Goal: Task Accomplishment & Management: Complete application form

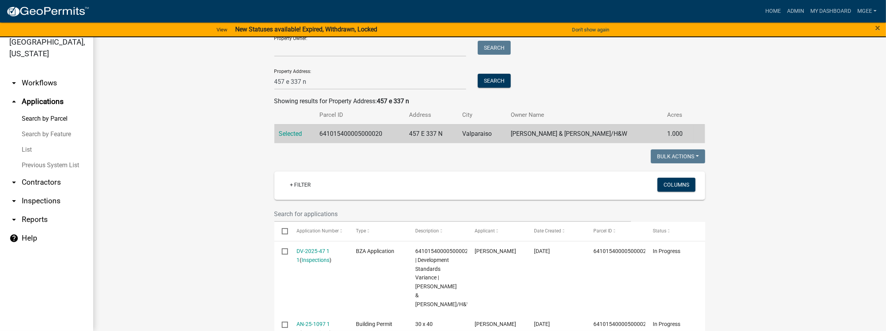
scroll to position [13, 0]
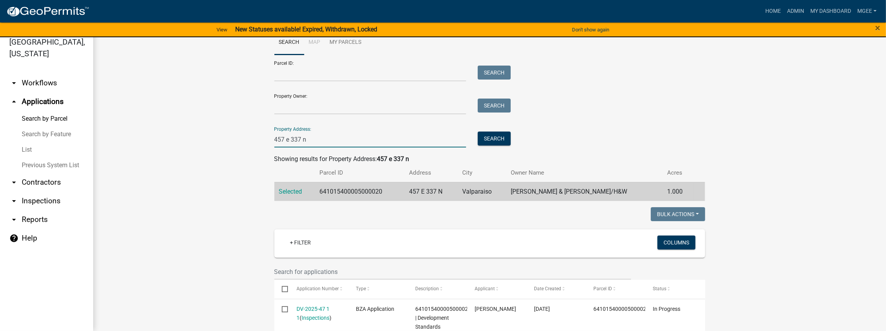
drag, startPoint x: 271, startPoint y: 137, endPoint x: 201, endPoint y: 141, distance: 69.5
click at [206, 143] on wm-workflow-application-search-view "Search Map My Parcels Parcel ID: Search Property Owner: Search Property Address…" at bounding box center [489, 332] width 761 height 605
type input "752 w st rd 2"
click at [491, 136] on button "Search" at bounding box center [493, 138] width 33 height 14
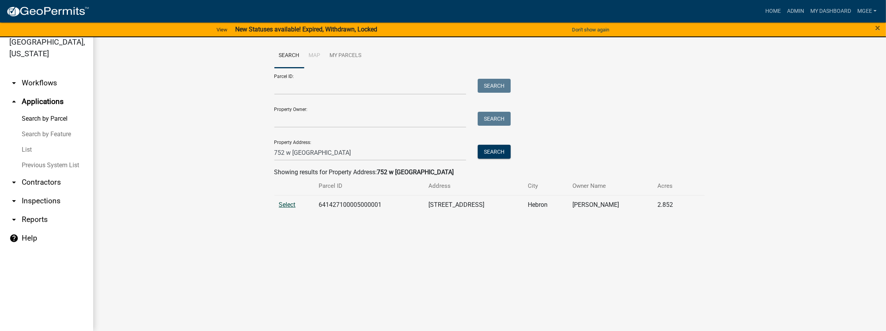
click at [285, 206] on span "Select" at bounding box center [287, 204] width 17 height 7
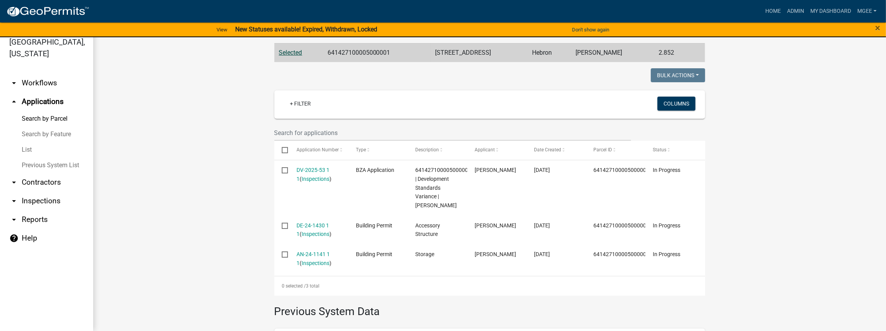
scroll to position [155, 0]
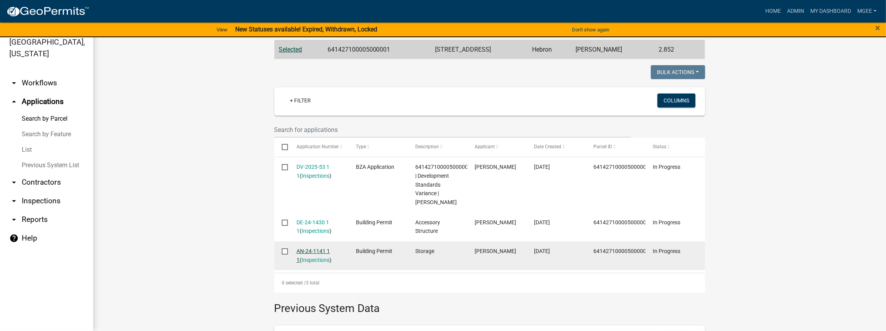
click at [306, 251] on link "AN-24-1141 1 1" at bounding box center [312, 255] width 33 height 15
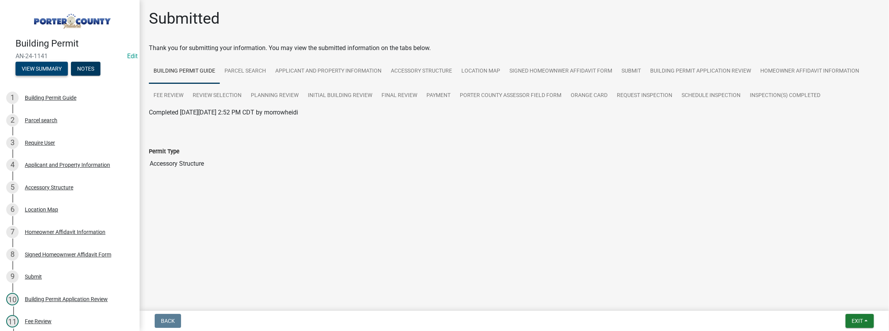
click at [56, 64] on button "View Summary" at bounding box center [42, 69] width 52 height 14
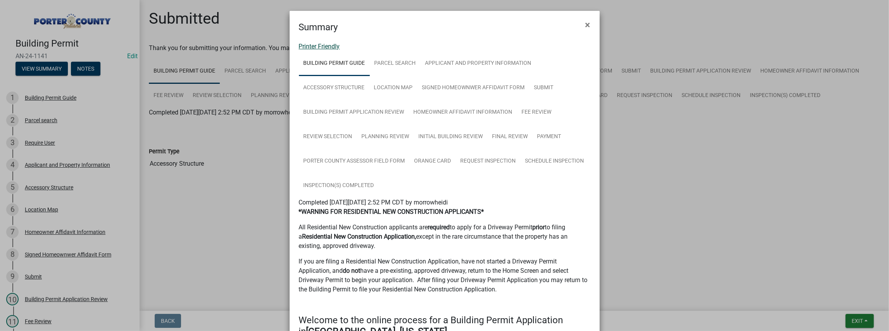
click at [324, 43] on link "Printer Friendly" at bounding box center [319, 46] width 41 height 7
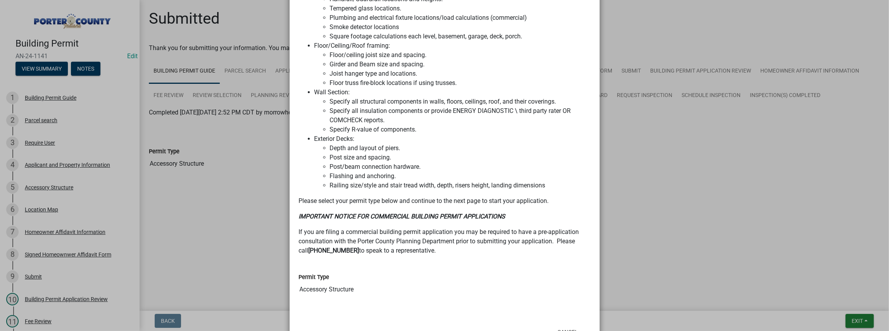
scroll to position [659, 0]
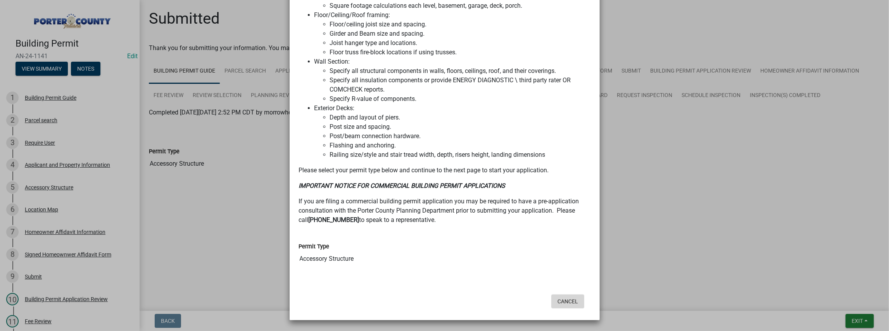
drag, startPoint x: 569, startPoint y: 300, endPoint x: 545, endPoint y: 290, distance: 26.6
click at [569, 299] on button "Cancel" at bounding box center [568, 301] width 33 height 14
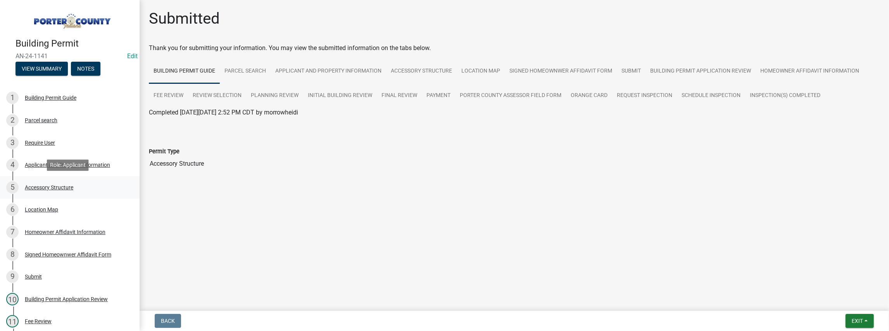
click at [63, 185] on div "Accessory Structure" at bounding box center [49, 187] width 48 height 5
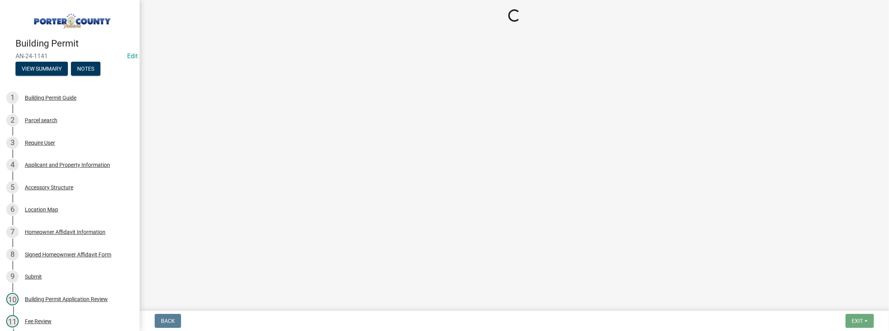
select select "de31ad38-eab4-417a-a8ac-eccf8406b967"
select select "968dc824-c675-4889-9261-eecf15873776"
select select "f445a0ba-bd7f-4793-84a4-aa7237a6abf8"
select select "d63a0ebc-b44d-481d-ab70-ec75eba29316"
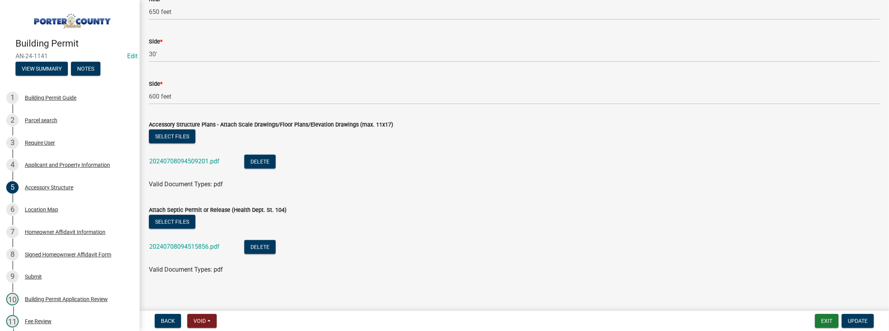
scroll to position [1392, 0]
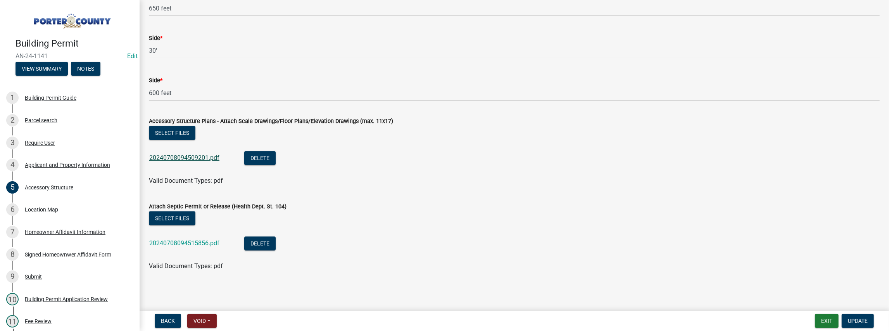
click at [179, 158] on link "20240708094509201.pdf" at bounding box center [184, 157] width 70 height 7
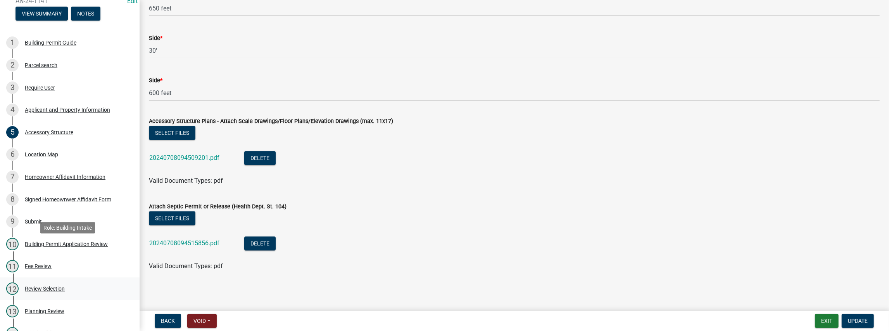
scroll to position [103, 0]
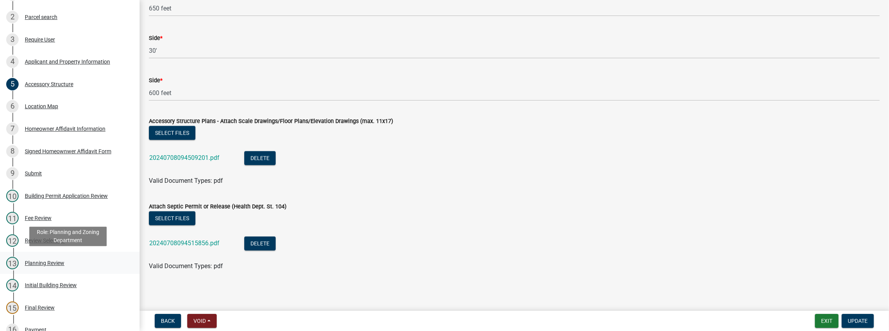
drag, startPoint x: 56, startPoint y: 262, endPoint x: 175, endPoint y: 237, distance: 121.0
click at [56, 261] on div "Planning Review" at bounding box center [45, 262] width 40 height 5
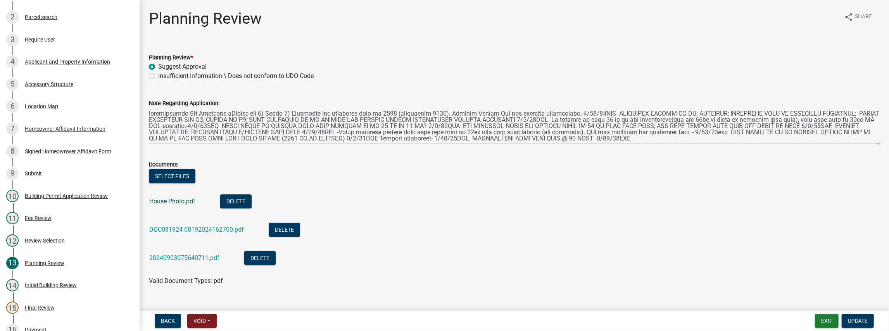
click at [173, 200] on link "House Photo.pdf" at bounding box center [172, 200] width 46 height 7
click at [178, 229] on link "DOC081924-08192024162700.pdf" at bounding box center [196, 229] width 95 height 7
click at [180, 252] on div "20240903075640711.pdf" at bounding box center [190, 259] width 83 height 16
click at [180, 256] on link "20240903075640711.pdf" at bounding box center [184, 257] width 70 height 7
click at [148, 112] on div "Note Regarding Application:" at bounding box center [514, 116] width 743 height 57
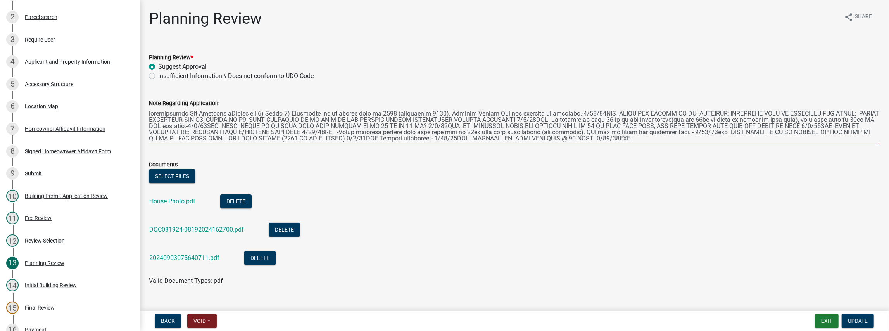
click at [156, 112] on textarea "Note Regarding Application:" at bounding box center [514, 126] width 731 height 36
click at [149, 114] on div "Note Regarding Application:" at bounding box center [514, 116] width 743 height 57
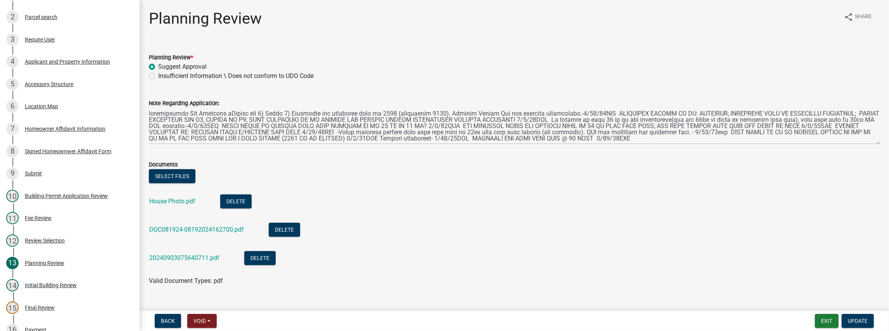
click at [149, 115] on div "Note Regarding Application:" at bounding box center [514, 116] width 743 height 57
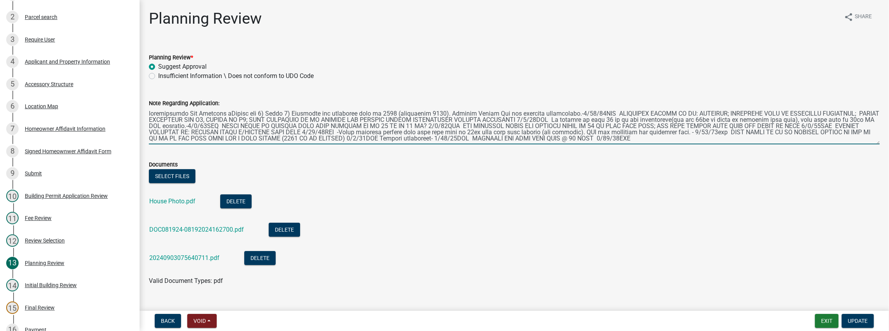
click at [150, 114] on textarea "Note Regarding Application:" at bounding box center [514, 126] width 731 height 36
type textarea "Developmental Std Variance nDeeded for 1) Color 2) Exceeding max allowable sqft…"
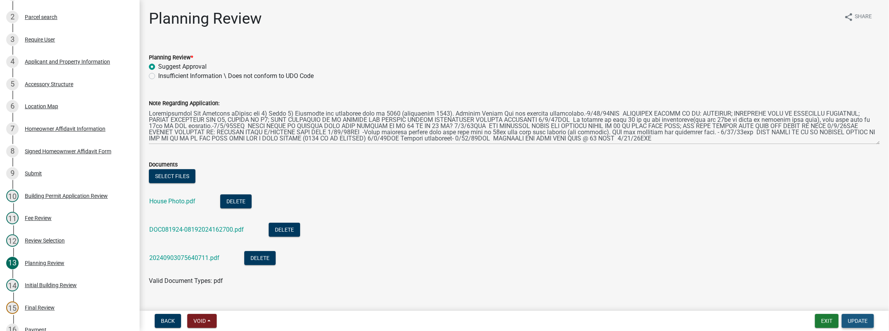
click at [870, 322] on button "Update" at bounding box center [858, 321] width 32 height 14
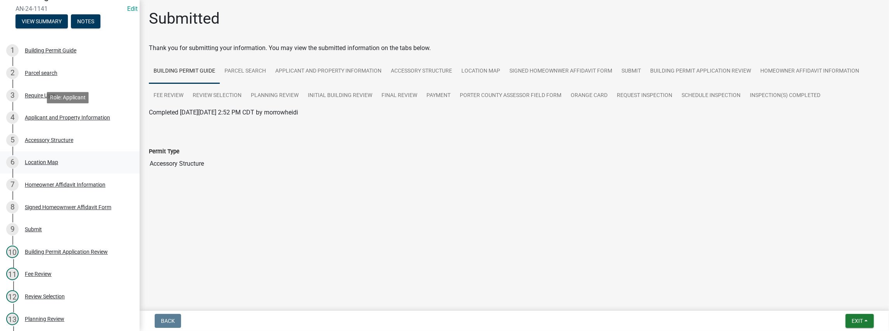
scroll to position [103, 0]
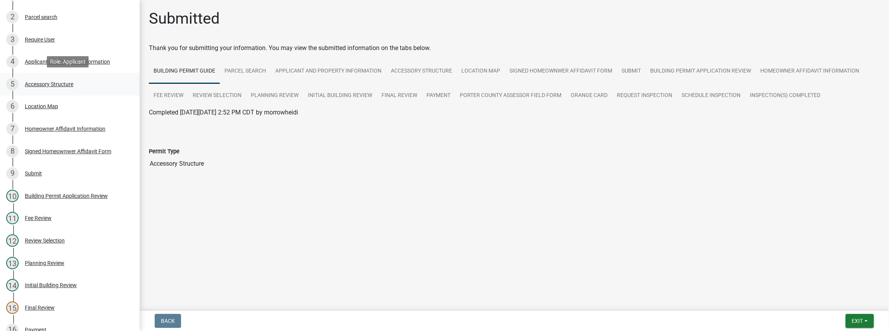
click at [69, 85] on div "Accessory Structure" at bounding box center [49, 83] width 48 height 5
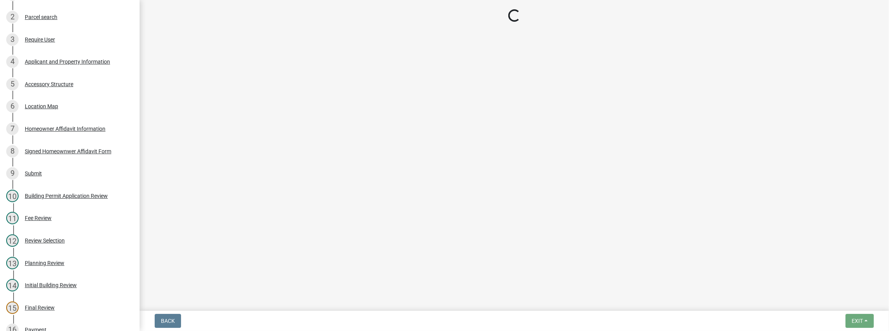
select select "de31ad38-eab4-417a-a8ac-eccf8406b967"
select select "968dc824-c675-4889-9261-eecf15873776"
select select "f445a0ba-bd7f-4793-84a4-aa7237a6abf8"
select select "d63a0ebc-b44d-481d-ab70-ec75eba29316"
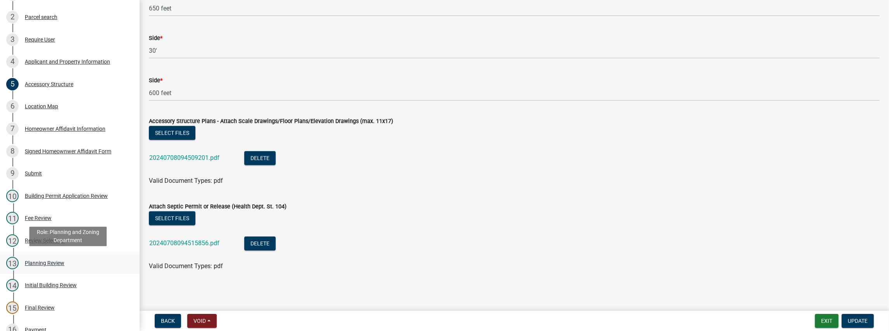
click at [61, 263] on div "Planning Review" at bounding box center [45, 262] width 40 height 5
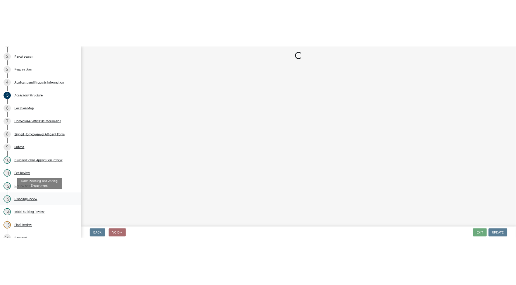
scroll to position [0, 0]
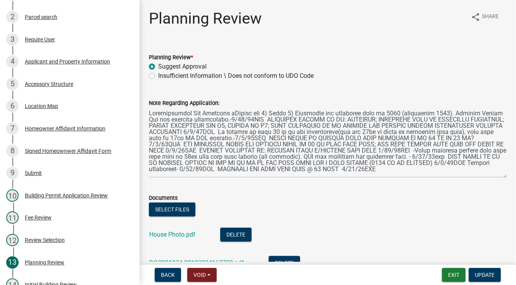
drag, startPoint x: 502, startPoint y: 143, endPoint x: 500, endPoint y: 176, distance: 33.4
click at [500, 176] on textarea "Note Regarding Application:" at bounding box center [328, 143] width 358 height 70
click at [483, 33] on div "share Share" at bounding box center [485, 21] width 43 height 25
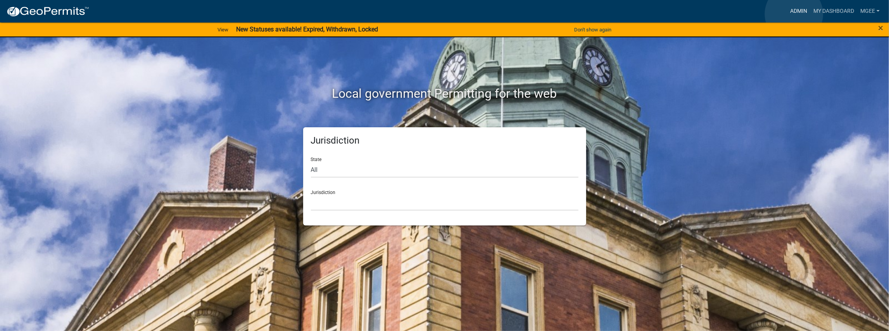
click at [794, 14] on link "Admin" at bounding box center [798, 11] width 23 height 15
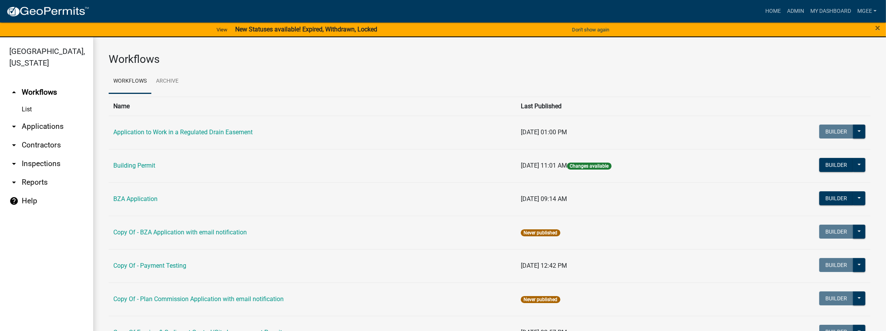
click at [36, 117] on link "arrow_drop_down Applications" at bounding box center [46, 126] width 93 height 19
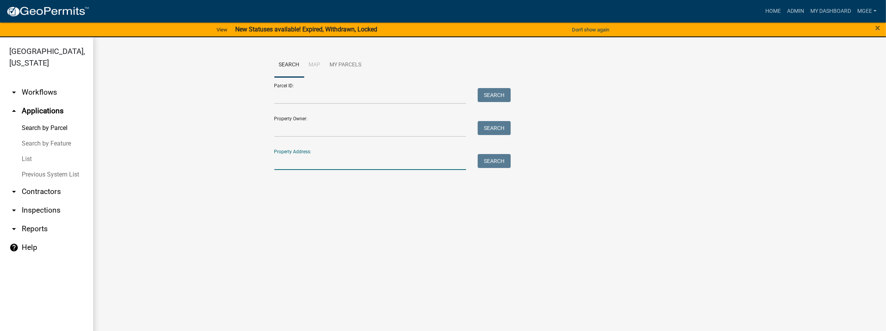
click at [290, 162] on input "Property Address:" at bounding box center [370, 162] width 192 height 16
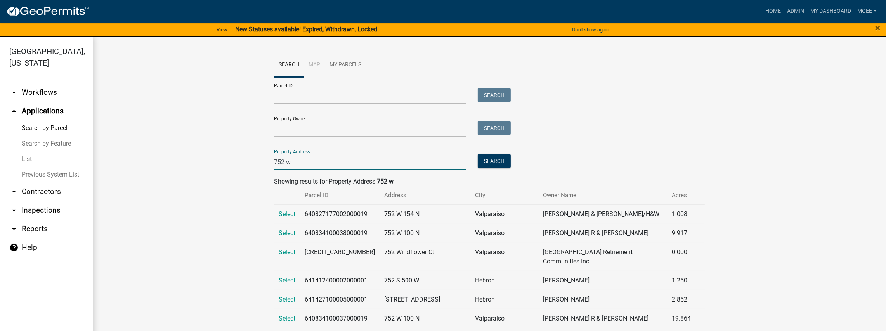
type input "752 w st rd 2"
click at [488, 158] on button "Search" at bounding box center [493, 161] width 33 height 14
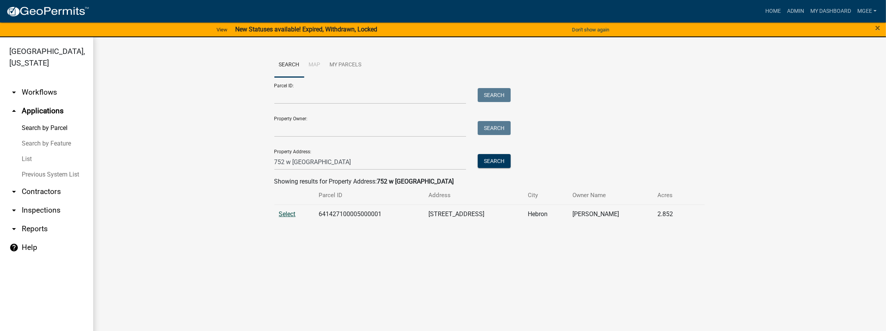
click at [287, 215] on span "Select" at bounding box center [287, 213] width 17 height 7
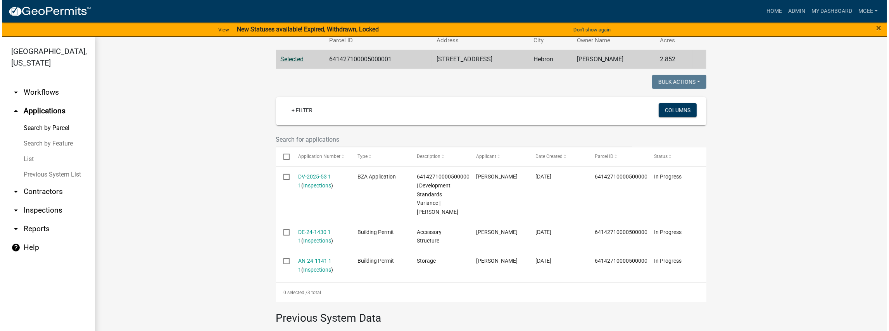
scroll to position [155, 0]
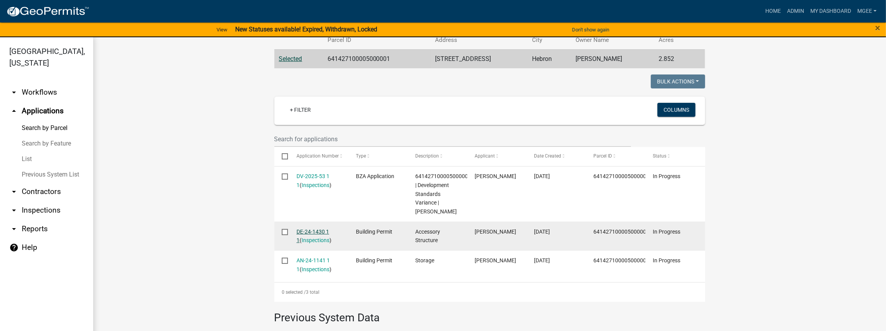
click at [306, 230] on link "DE-24-1430 1 1" at bounding box center [312, 235] width 33 height 15
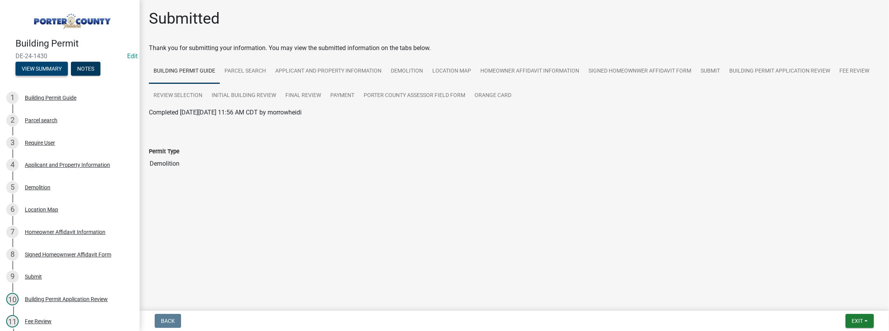
click at [48, 69] on button "View Summary" at bounding box center [42, 69] width 52 height 14
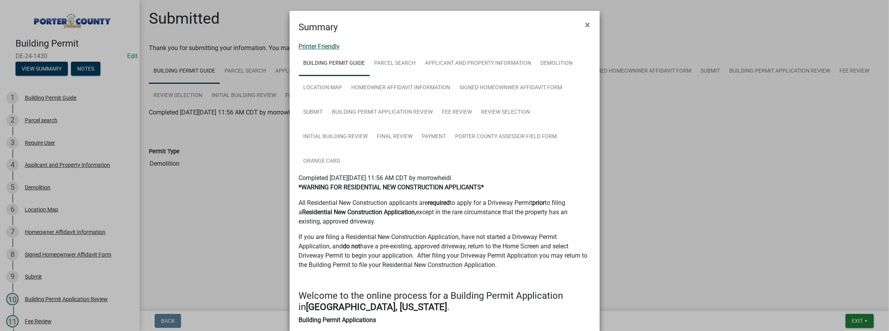
click at [308, 48] on link "Printer Friendly" at bounding box center [319, 46] width 41 height 7
click at [581, 23] on button "×" at bounding box center [587, 25] width 17 height 22
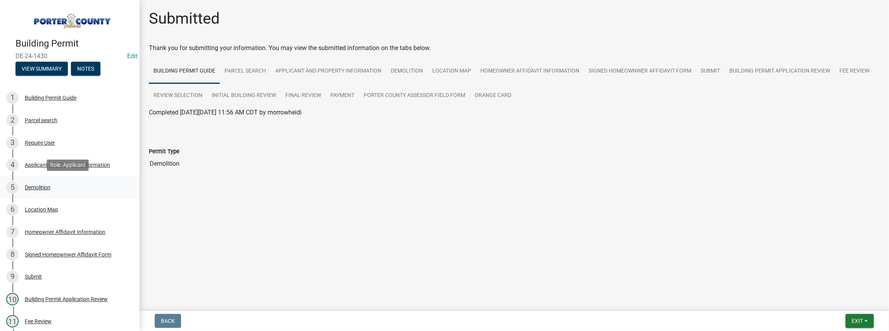
drag, startPoint x: 43, startPoint y: 189, endPoint x: 168, endPoint y: 199, distance: 125.3
click at [43, 189] on div "Demolition" at bounding box center [38, 187] width 26 height 5
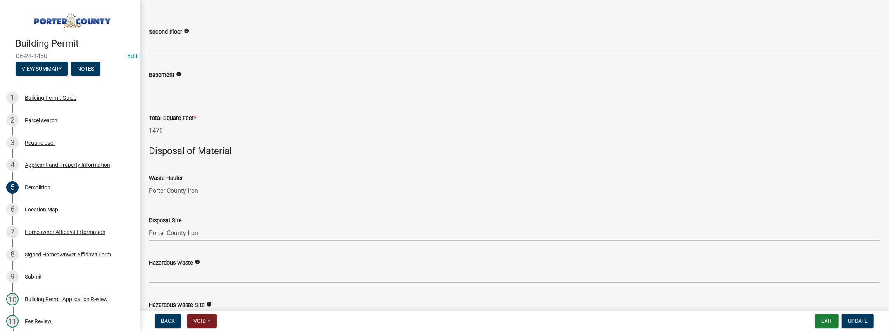
scroll to position [724, 0]
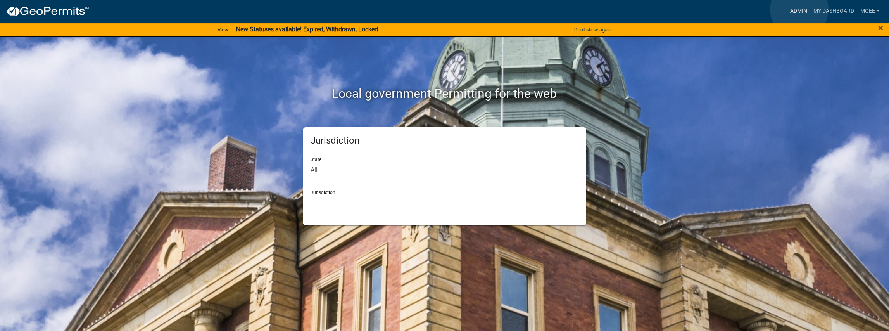
click at [800, 9] on link "Admin" at bounding box center [798, 11] width 23 height 15
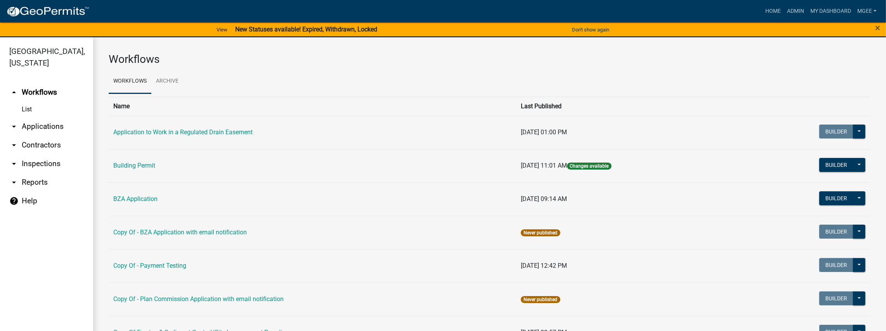
click at [32, 154] on link "arrow_drop_down Inspections" at bounding box center [46, 163] width 93 height 19
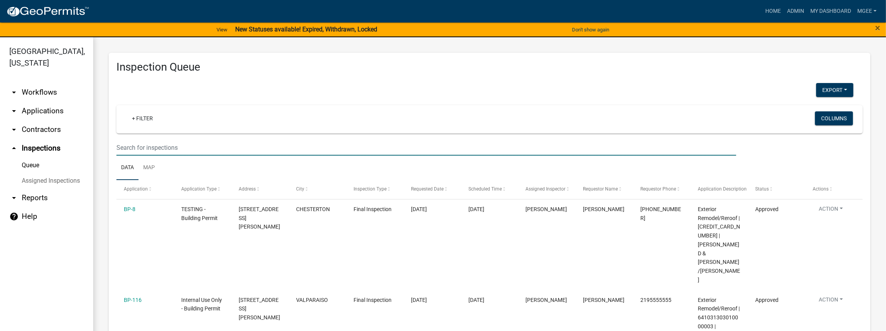
drag, startPoint x: 135, startPoint y: 146, endPoint x: 232, endPoint y: 158, distance: 97.7
click at [136, 146] on input "text" at bounding box center [425, 148] width 619 height 16
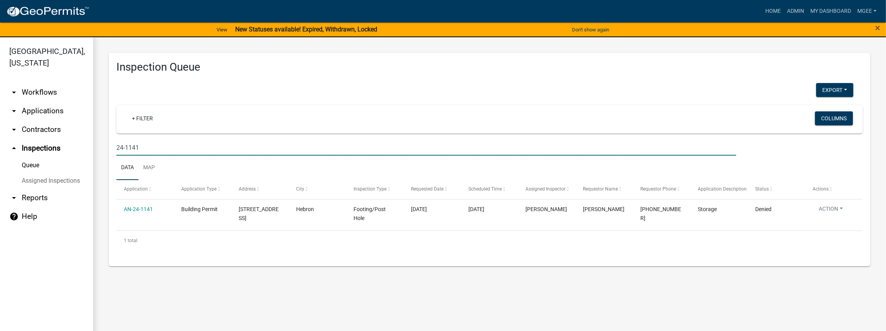
type input "24-1141"
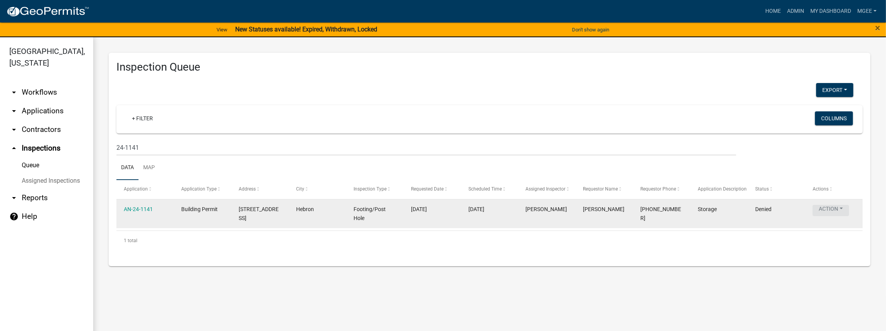
click at [824, 209] on button "Action" at bounding box center [830, 210] width 36 height 11
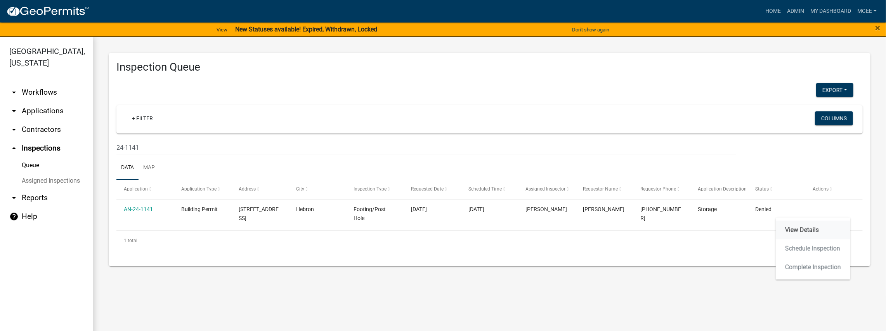
click at [804, 228] on link "View Details" at bounding box center [812, 230] width 74 height 19
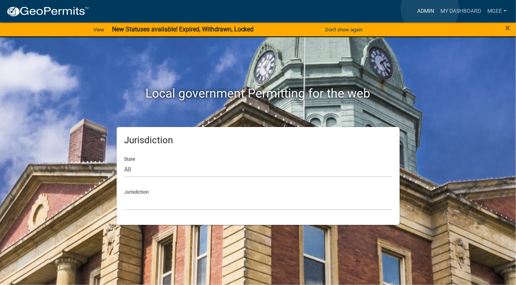
click at [430, 9] on link "Admin" at bounding box center [425, 11] width 23 height 15
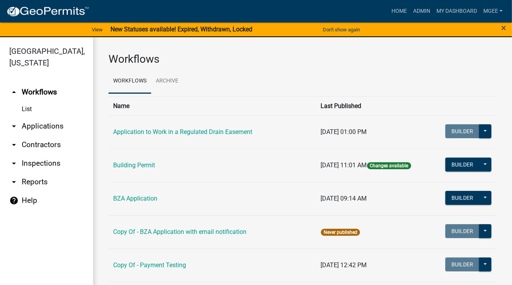
click at [47, 117] on link "arrow_drop_down Applications" at bounding box center [46, 126] width 93 height 19
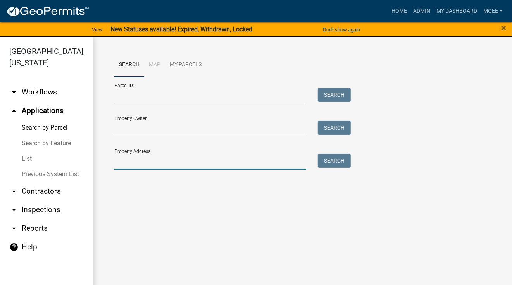
click at [130, 159] on input "Property Address:" at bounding box center [210, 162] width 192 height 16
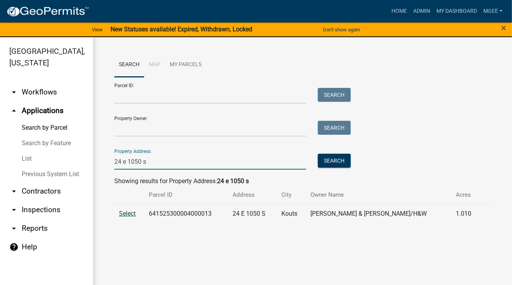
type input "24 e 1050 s"
click at [124, 214] on span "Select" at bounding box center [127, 213] width 17 height 7
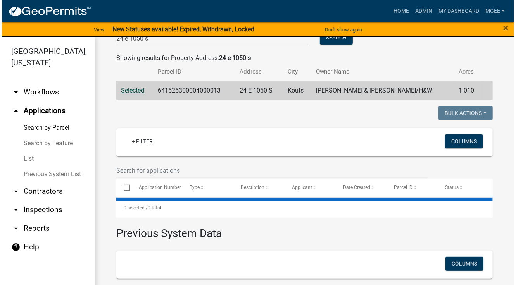
scroll to position [129, 0]
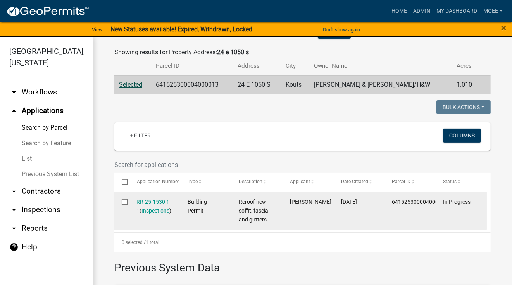
click at [147, 198] on div "RR-25-1530 1 1 ( Inspections )" at bounding box center [155, 207] width 36 height 18
click at [147, 199] on link "RR-25-1530 1 1" at bounding box center [153, 206] width 33 height 15
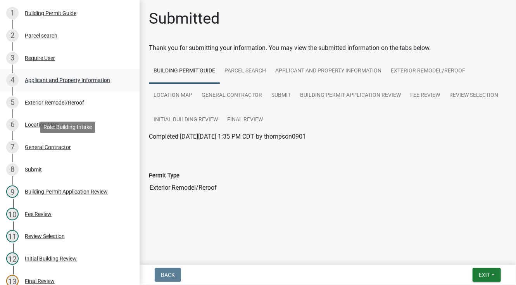
scroll to position [181, 0]
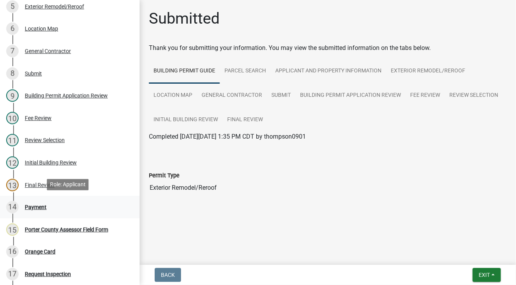
click at [37, 206] on div "Payment" at bounding box center [36, 207] width 22 height 5
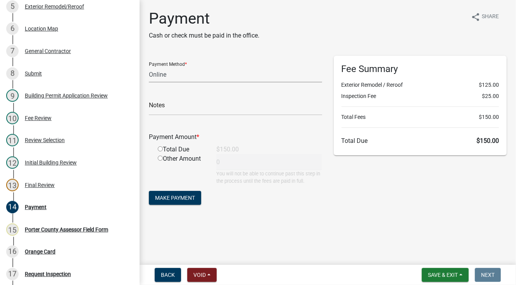
click at [168, 72] on select "Credit Card POS Check Cash Online" at bounding box center [235, 75] width 173 height 16
select select "1: 0"
click at [149, 67] on select "Credit Card POS Check Cash Online" at bounding box center [235, 75] width 173 height 16
click at [161, 109] on input "text" at bounding box center [235, 108] width 173 height 16
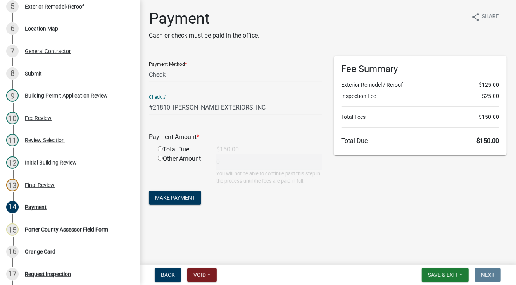
drag, startPoint x: 265, startPoint y: 106, endPoint x: 142, endPoint y: 106, distance: 122.6
click at [142, 106] on div "Payment Cash or check must be paid in the office. share Share Payment Method * …" at bounding box center [328, 115] width 377 height 212
type input "#21810, EENIGENBURG EXTERIORS, INC"
click at [219, 150] on div "Total Due $150.00" at bounding box center [240, 149] width 176 height 9
click at [161, 149] on input "radio" at bounding box center [160, 149] width 5 height 5
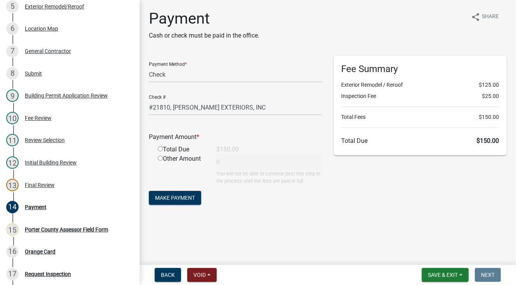
radio input "true"
type input "150"
click at [179, 200] on span "Make Payment" at bounding box center [175, 198] width 40 height 6
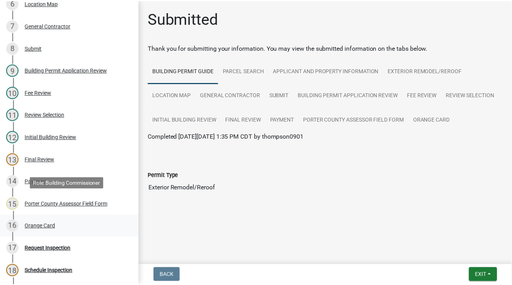
scroll to position [207, 0]
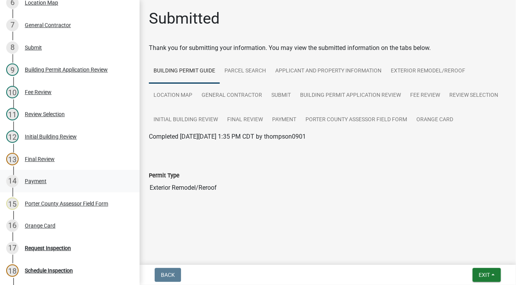
click at [36, 182] on div "Payment" at bounding box center [36, 181] width 22 height 5
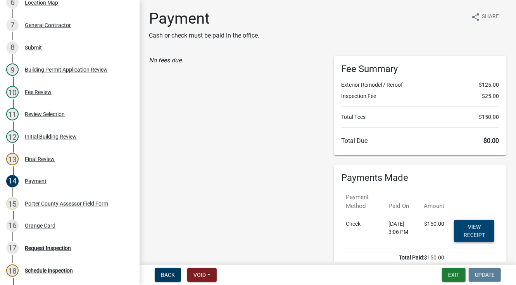
click at [469, 228] on link "View receipt" at bounding box center [474, 231] width 40 height 22
click at [43, 225] on div "Orange Card" at bounding box center [40, 225] width 31 height 5
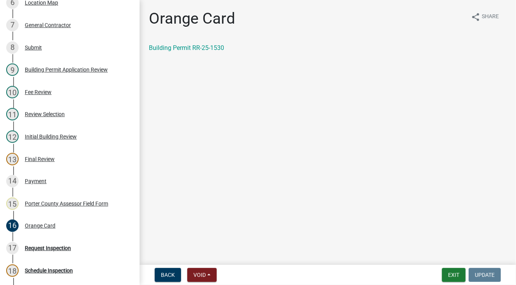
click at [190, 48] on link "Building Permit RR-25-1530" at bounding box center [186, 47] width 75 height 7
click at [444, 274] on button "Exit" at bounding box center [454, 275] width 24 height 14
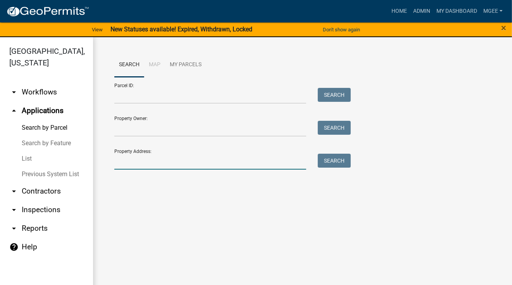
click at [142, 164] on input "Property Address:" at bounding box center [210, 162] width 192 height 16
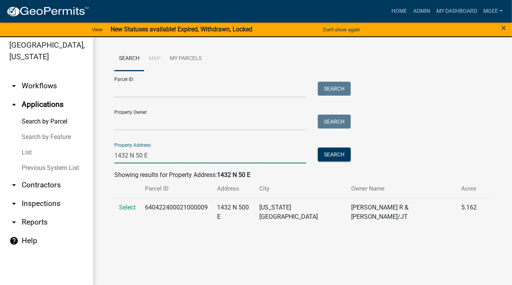
scroll to position [9, 0]
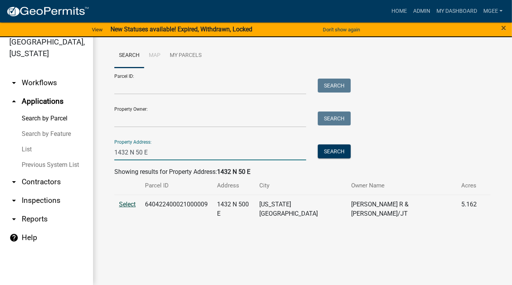
type input "1432 N 50 E"
click at [125, 205] on span "Select" at bounding box center [127, 204] width 17 height 7
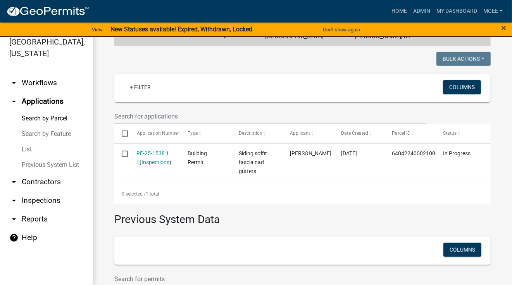
scroll to position [181, 0]
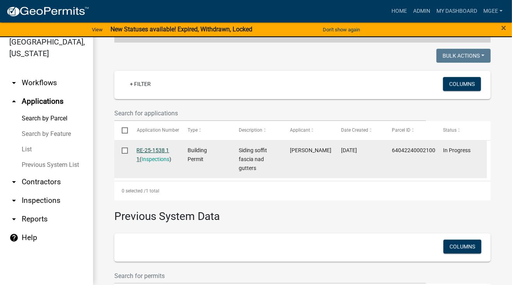
click at [154, 147] on link "RE-25-1538 1 1" at bounding box center [153, 154] width 33 height 15
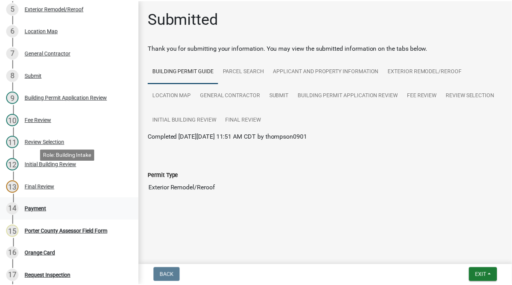
scroll to position [181, 0]
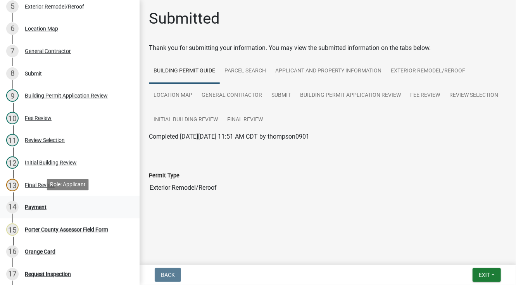
click at [43, 209] on div "Payment" at bounding box center [36, 207] width 22 height 5
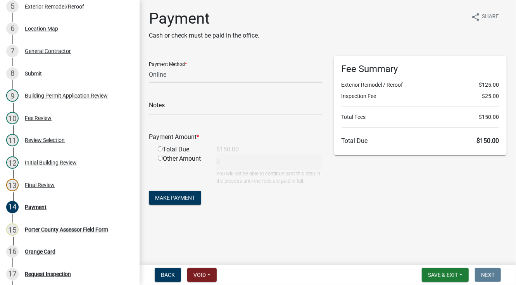
drag, startPoint x: 172, startPoint y: 74, endPoint x: 171, endPoint y: 79, distance: 4.5
click at [172, 74] on select "Credit Card POS Check Cash Online" at bounding box center [235, 75] width 173 height 16
select select "1: 0"
click at [149, 67] on select "Credit Card POS Check Cash Online" at bounding box center [235, 75] width 173 height 16
click at [157, 112] on input "text" at bounding box center [235, 108] width 173 height 16
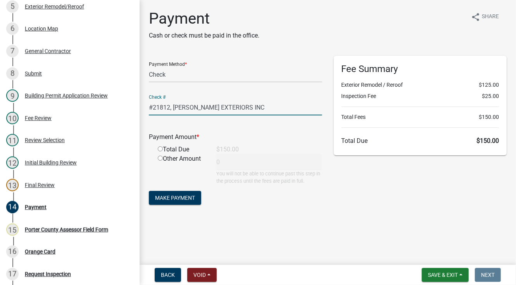
type input "#21812, EENIGENBURG EXTERIORS INC"
click at [164, 147] on div "Total Due" at bounding box center [181, 149] width 59 height 9
click at [161, 150] on input "radio" at bounding box center [160, 149] width 5 height 5
radio input "true"
type input "150"
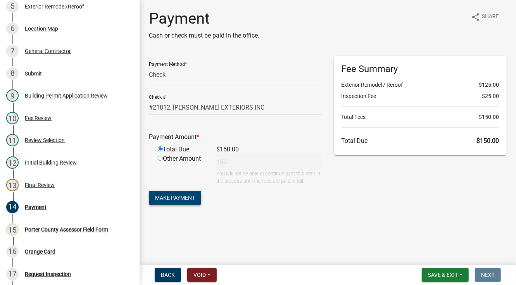
click at [166, 198] on span "Make Payment" at bounding box center [175, 198] width 40 height 6
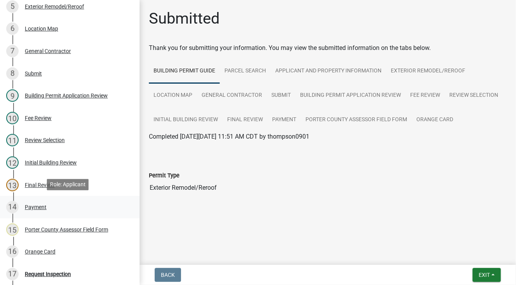
click at [40, 208] on div "Payment" at bounding box center [36, 207] width 22 height 5
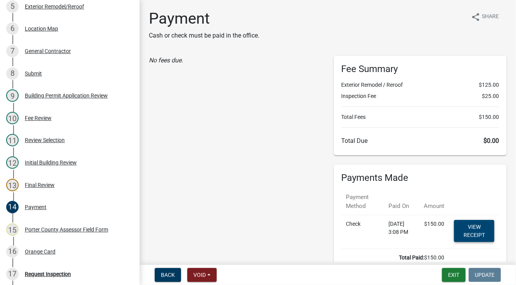
click at [469, 230] on link "View receipt" at bounding box center [474, 231] width 40 height 22
click at [38, 206] on div "Payment" at bounding box center [36, 207] width 22 height 5
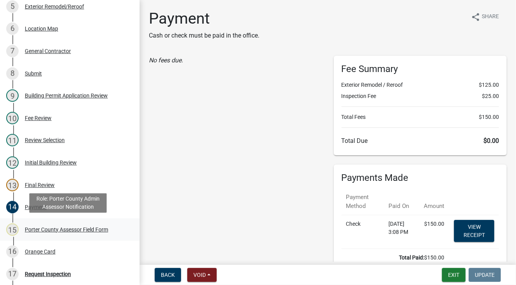
click at [41, 227] on div "Porter County Assessor Field Form" at bounding box center [66, 229] width 83 height 5
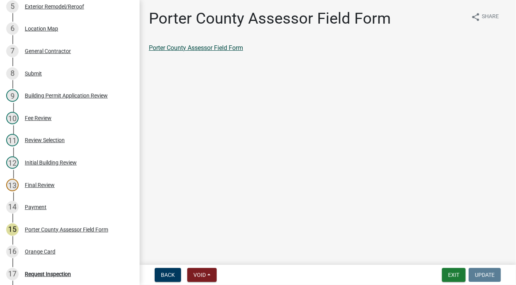
click at [192, 47] on link "Porter County Assessor Field Form" at bounding box center [196, 47] width 94 height 7
click at [38, 253] on div "Orange Card" at bounding box center [40, 251] width 31 height 5
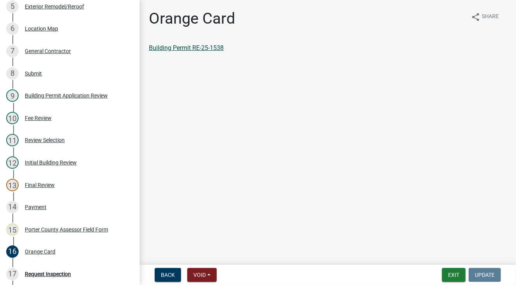
click at [182, 45] on link "Building Permit RE-25-1538" at bounding box center [186, 47] width 75 height 7
click at [450, 272] on button "Exit" at bounding box center [454, 275] width 24 height 14
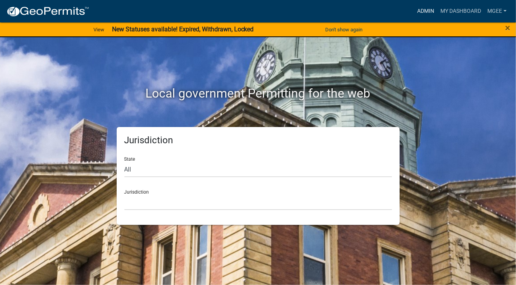
click at [415, 9] on link "Admin" at bounding box center [425, 11] width 23 height 15
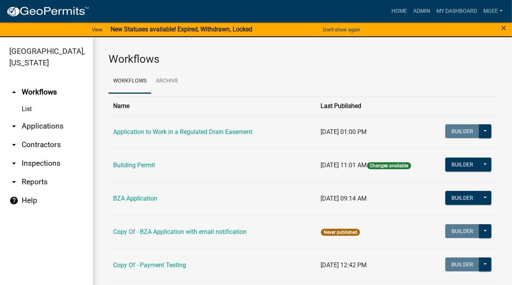
click at [31, 117] on link "arrow_drop_down Applications" at bounding box center [46, 126] width 93 height 19
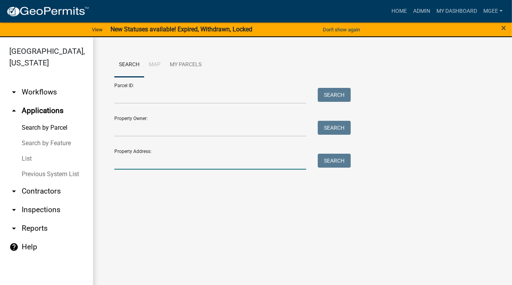
click at [126, 159] on input "Property Address:" at bounding box center [210, 162] width 192 height 16
type input "2"
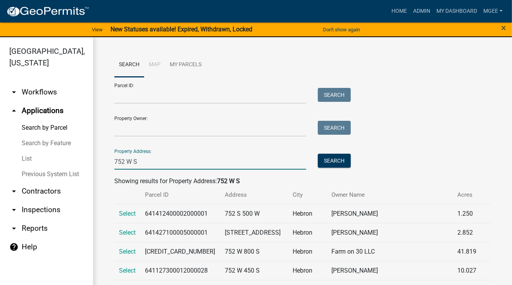
type input "752 w [GEOGRAPHIC_DATA]"
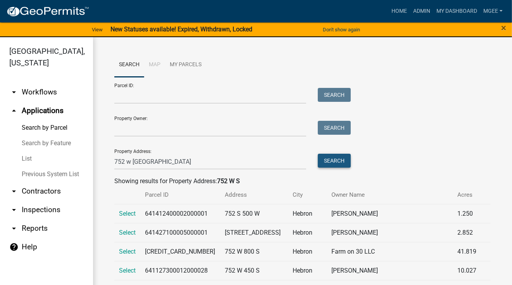
click at [334, 163] on button "Search" at bounding box center [334, 161] width 33 height 14
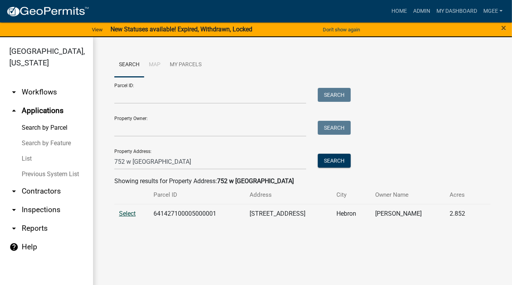
click at [124, 213] on span "Select" at bounding box center [127, 213] width 17 height 7
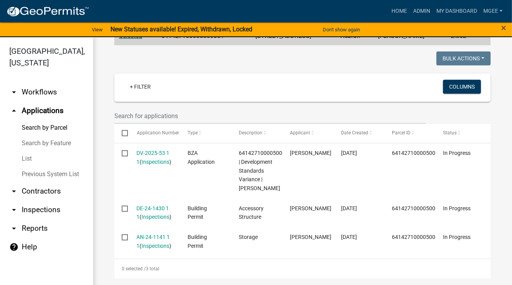
scroll to position [181, 0]
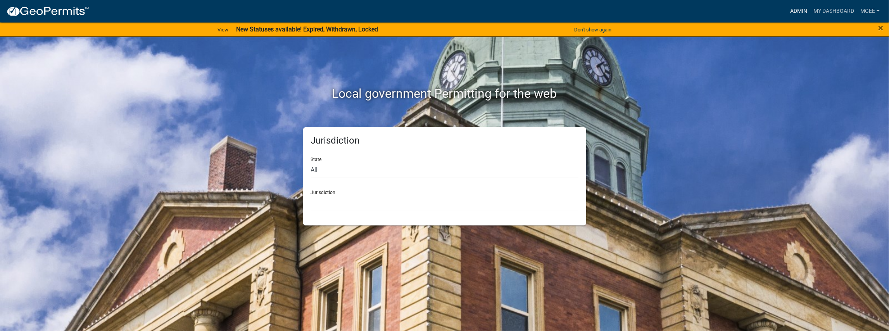
drag, startPoint x: 796, startPoint y: 11, endPoint x: 791, endPoint y: 12, distance: 5.2
click at [795, 11] on link "Admin" at bounding box center [798, 11] width 23 height 15
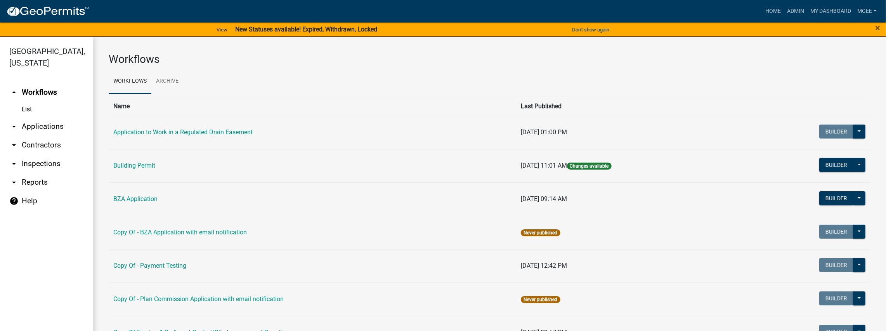
click at [59, 155] on link "arrow_drop_down Inspections" at bounding box center [46, 163] width 93 height 19
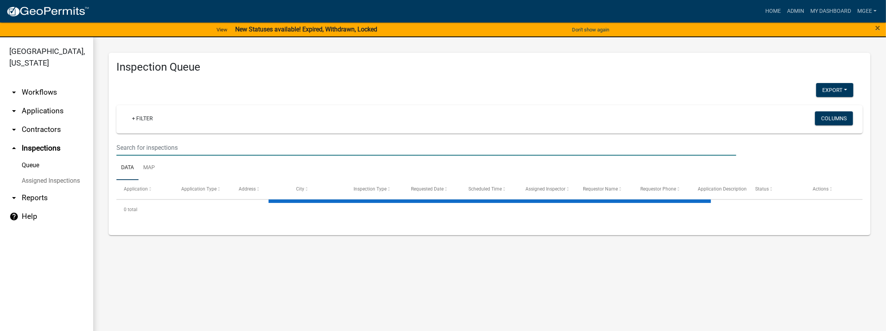
click at [134, 150] on input "text" at bounding box center [425, 148] width 619 height 16
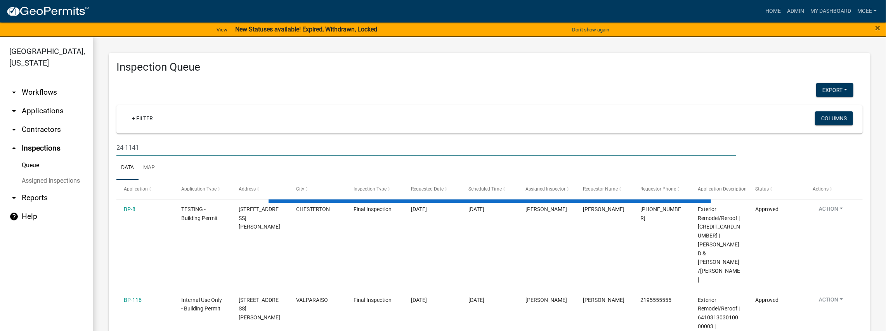
type input "24-1141"
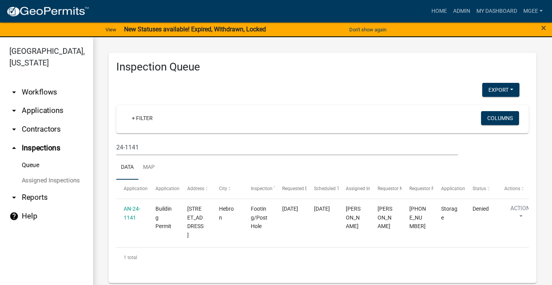
click at [465, 83] on div "Export Excel Format (.xlsx) CSV Format (.csv)" at bounding box center [318, 91] width 415 height 16
click at [36, 102] on link "arrow_drop_down Applications" at bounding box center [46, 111] width 93 height 19
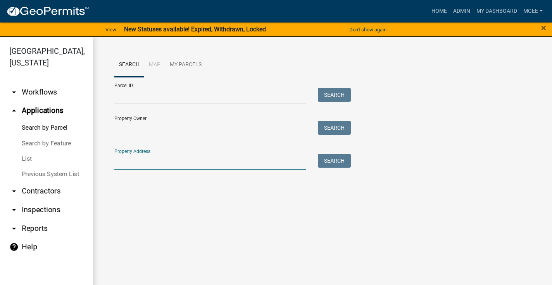
click at [133, 156] on input "Property Address:" at bounding box center [210, 162] width 192 height 16
type input "752 w [GEOGRAPHIC_DATA]"
click at [344, 163] on button "Search" at bounding box center [334, 161] width 33 height 14
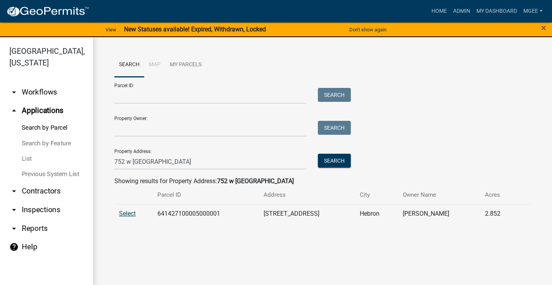
click at [135, 214] on span "Select" at bounding box center [127, 213] width 17 height 7
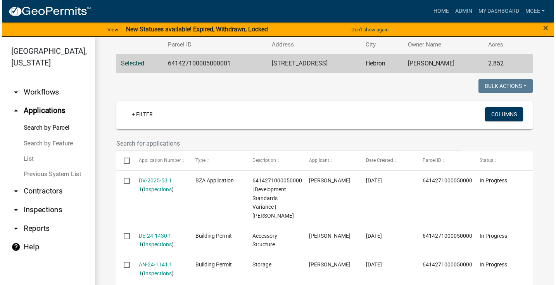
scroll to position [207, 0]
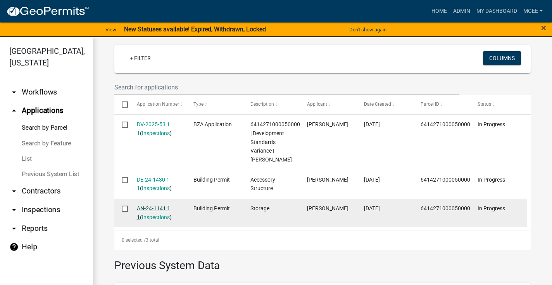
click at [149, 209] on link "AN-24-1141 1 1" at bounding box center [153, 213] width 33 height 15
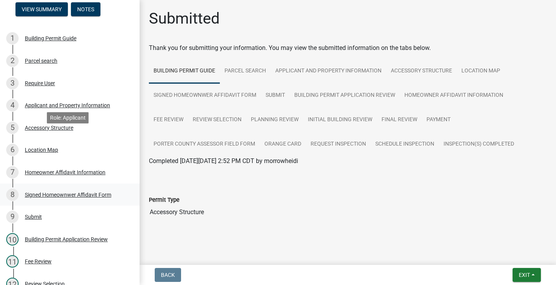
scroll to position [103, 0]
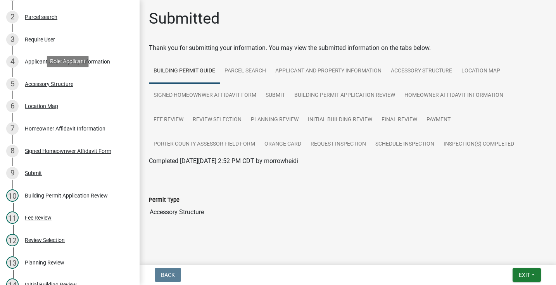
drag, startPoint x: 54, startPoint y: 84, endPoint x: 163, endPoint y: 85, distance: 109.0
click at [54, 84] on div "Accessory Structure" at bounding box center [49, 83] width 48 height 5
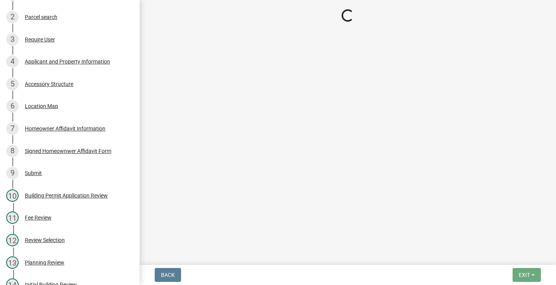
select select "de31ad38-eab4-417a-a8ac-eccf8406b967"
select select "968dc824-c675-4889-9261-eecf15873776"
select select "f445a0ba-bd7f-4793-84a4-aa7237a6abf8"
select select "d63a0ebc-b44d-481d-ab70-ec75eba29316"
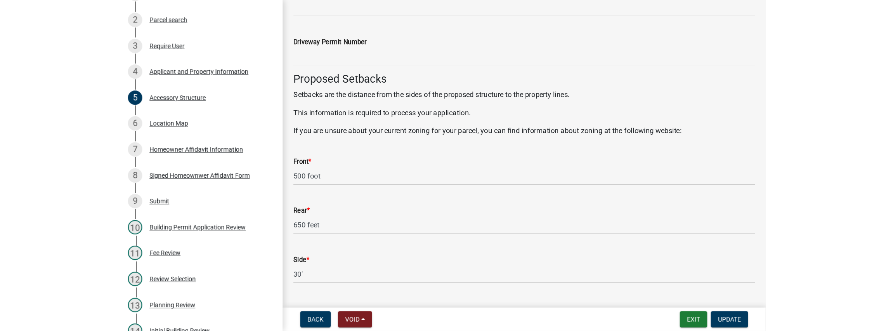
scroll to position [1267, 0]
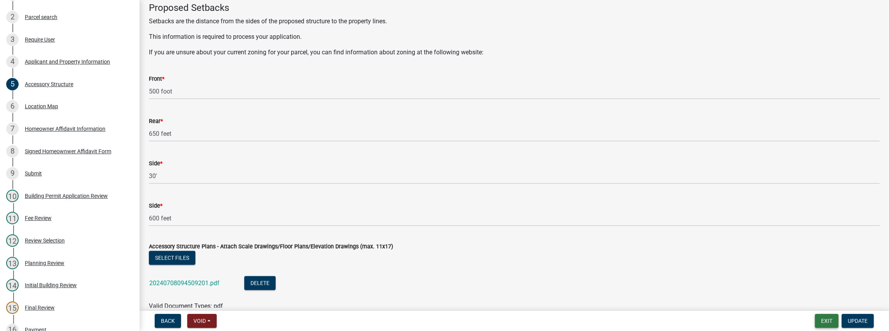
click at [822, 318] on button "Exit" at bounding box center [827, 321] width 24 height 14
